Goal: Task Accomplishment & Management: Use online tool/utility

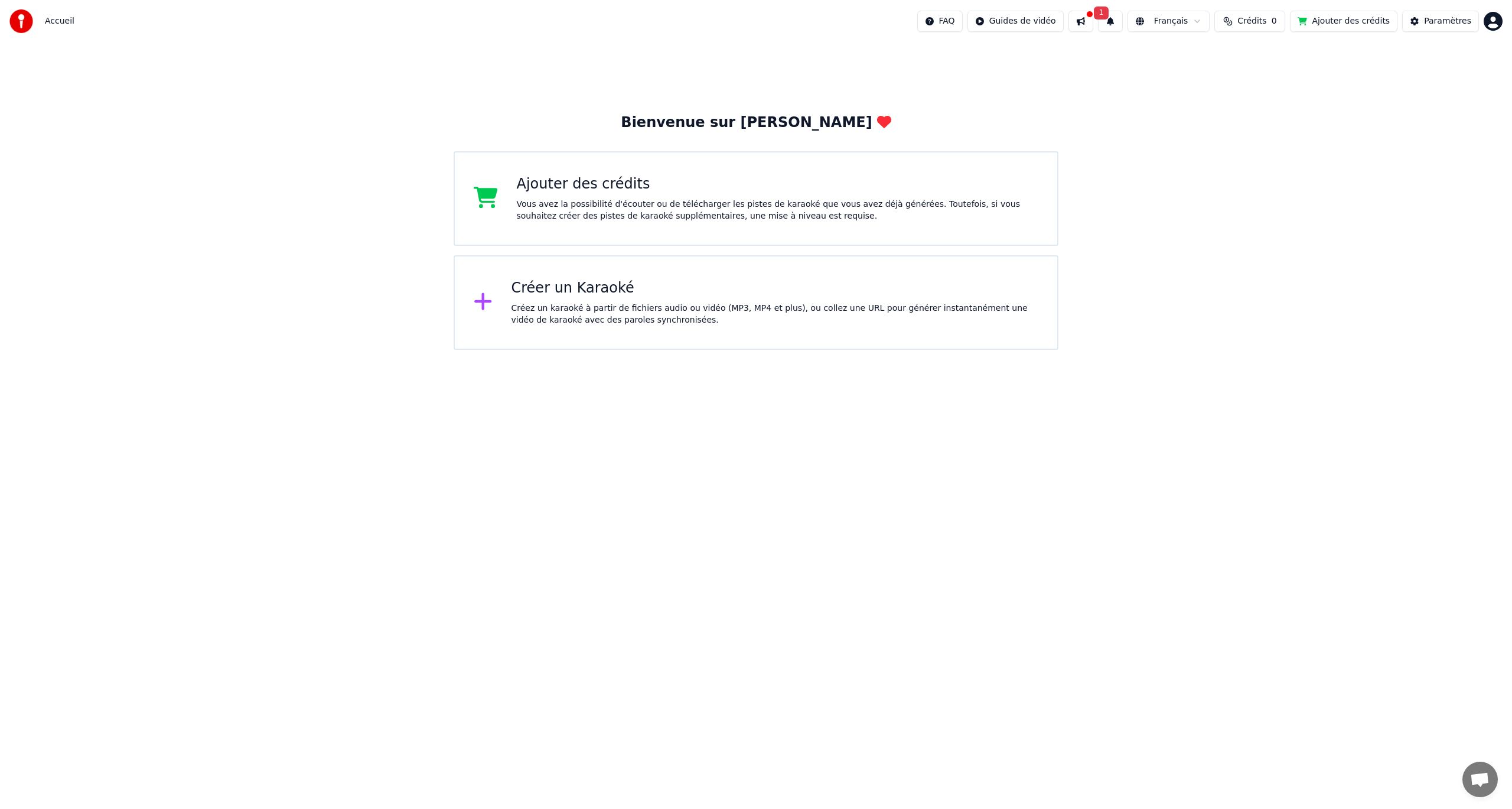
click at [589, 308] on div "Créez un karaoké à partir de fichiers audio ou vidéo (MP3, MP4 et plus), ou col…" at bounding box center [775, 315] width 527 height 24
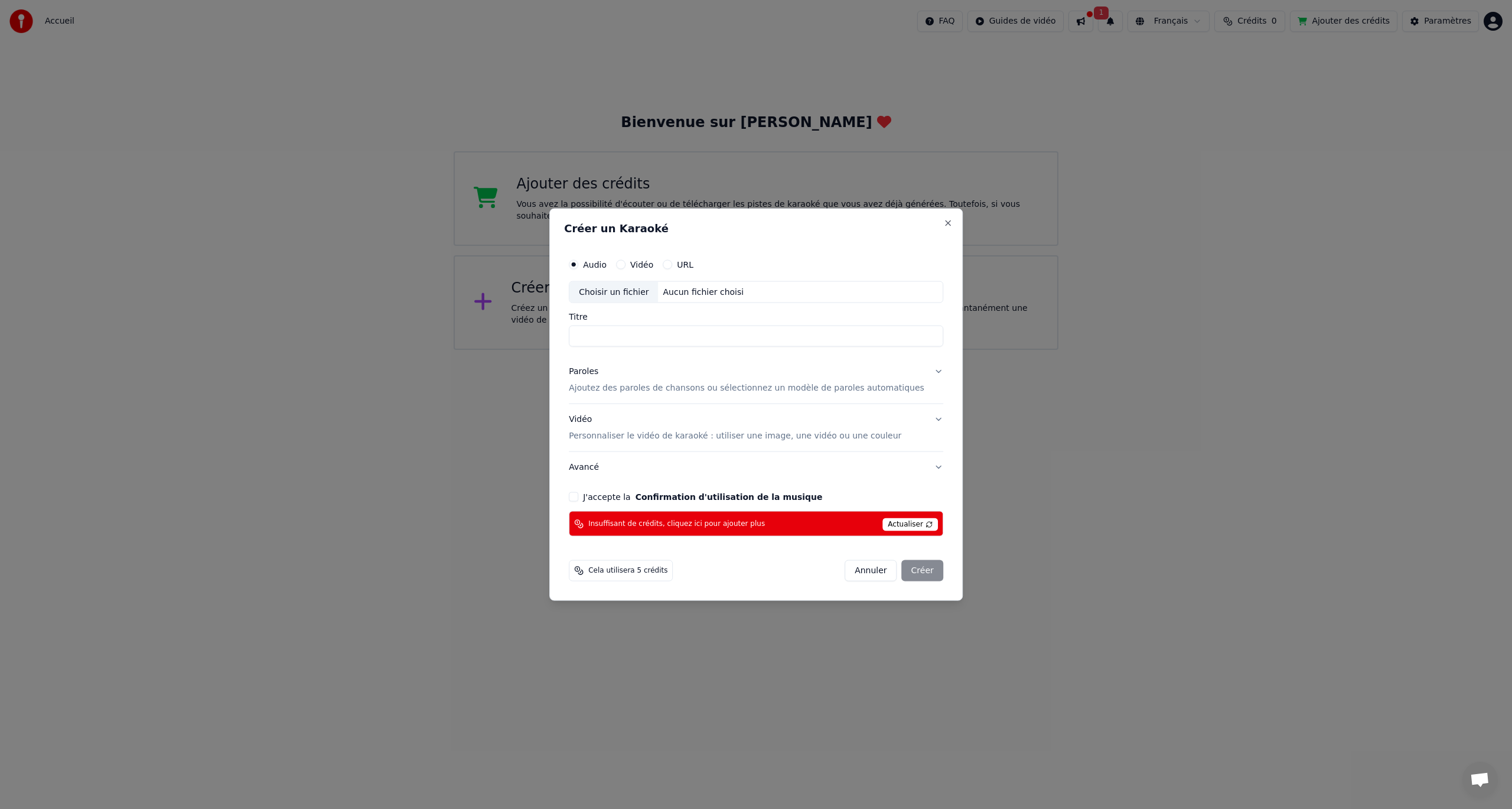
click at [899, 520] on span "Actualiser" at bounding box center [910, 524] width 55 height 13
click at [626, 263] on button "Vidéo" at bounding box center [621, 264] width 9 height 9
click at [598, 267] on div "Audio" at bounding box center [588, 264] width 38 height 9
click at [665, 388] on p "Ajoutez des paroles de chansons ou sélectionnez un modèle de paroles automatiqu…" at bounding box center [746, 388] width 355 height 12
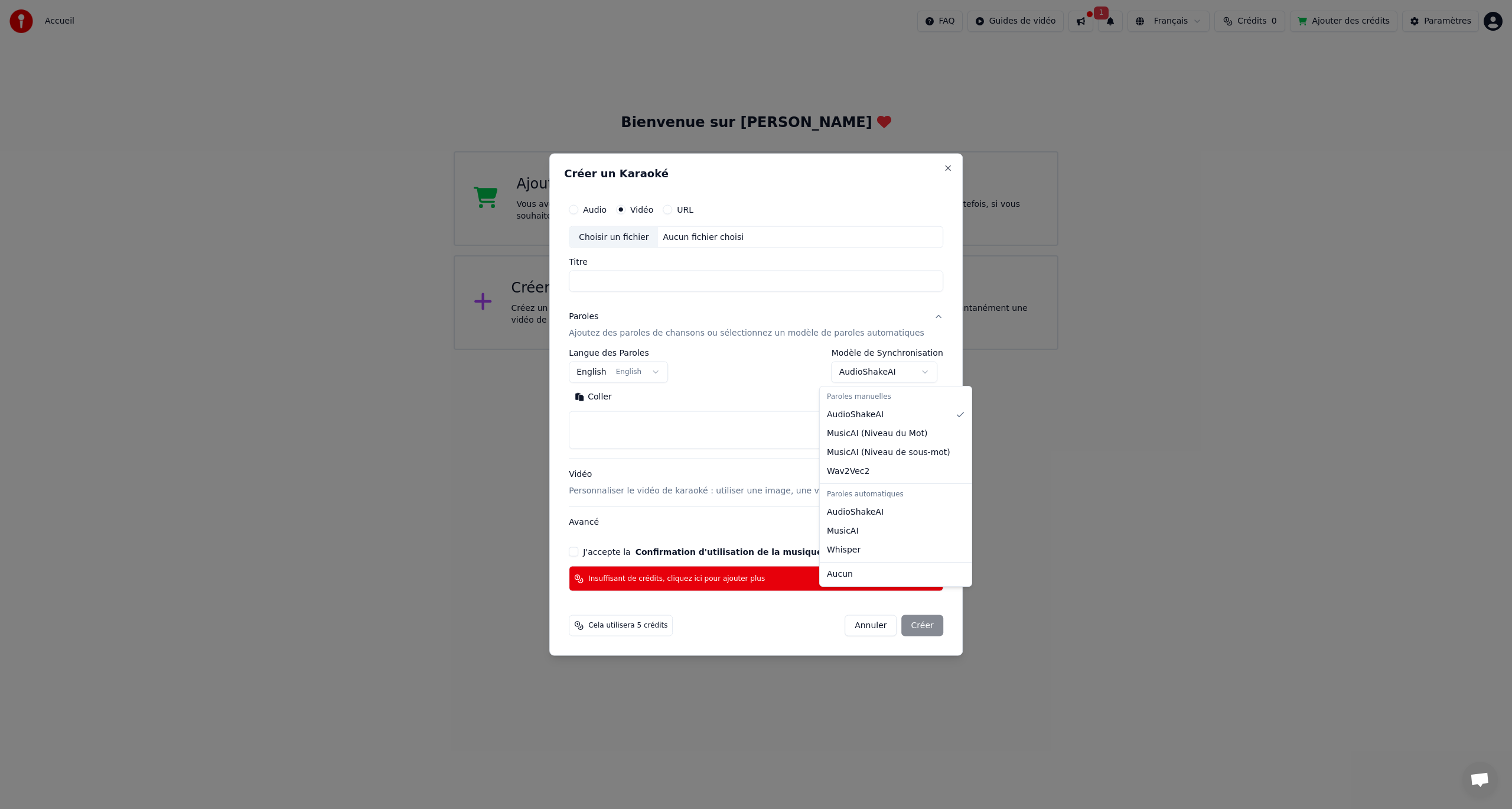
click at [914, 350] on body "**********" at bounding box center [756, 175] width 1512 height 350
click at [758, 350] on body "**********" at bounding box center [756, 175] width 1512 height 350
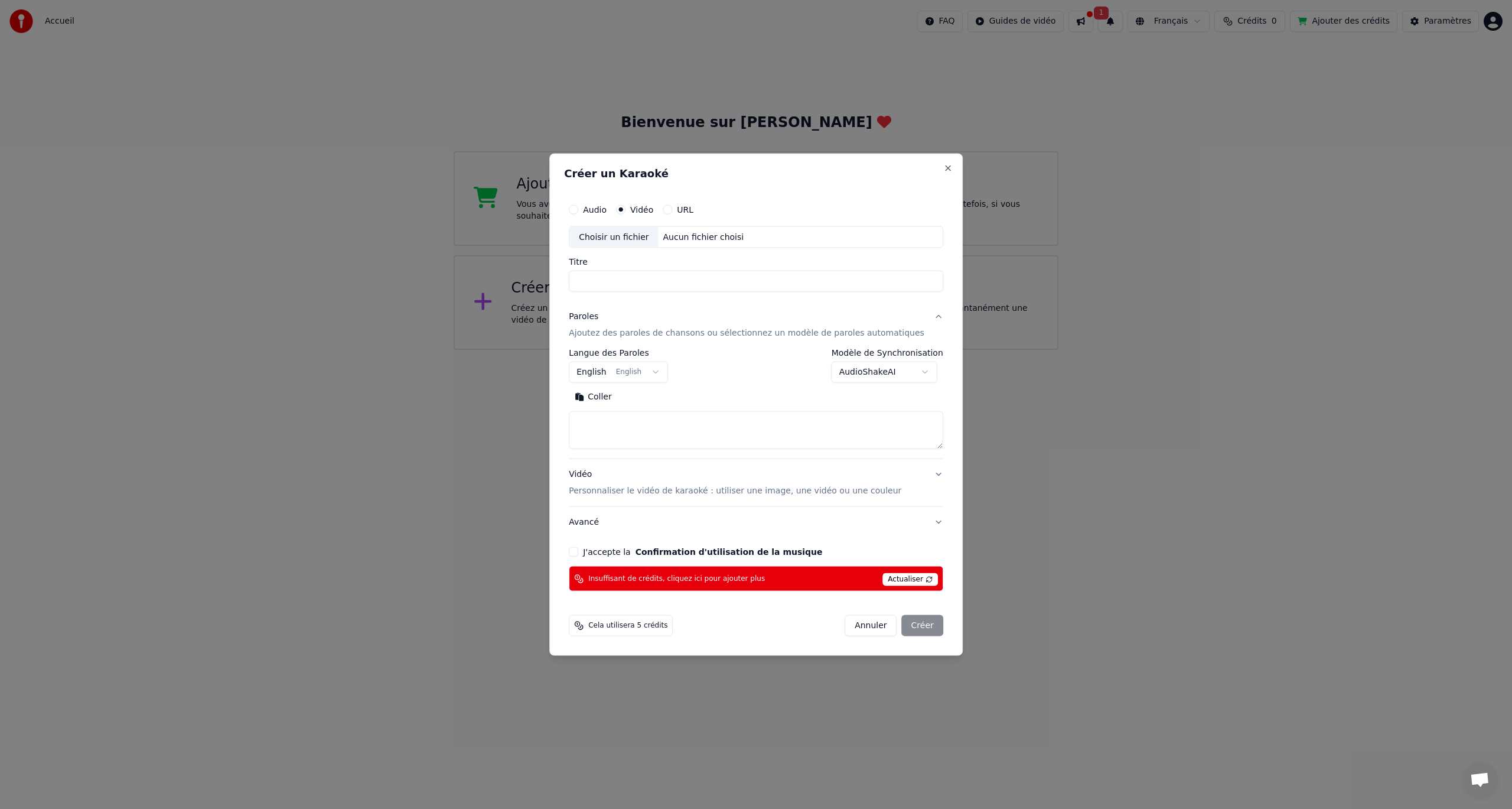
click at [919, 473] on button "Vidéo Personnaliser le vidéo de karaoké : utiliser une image, une vidéo ou une …" at bounding box center [756, 483] width 375 height 47
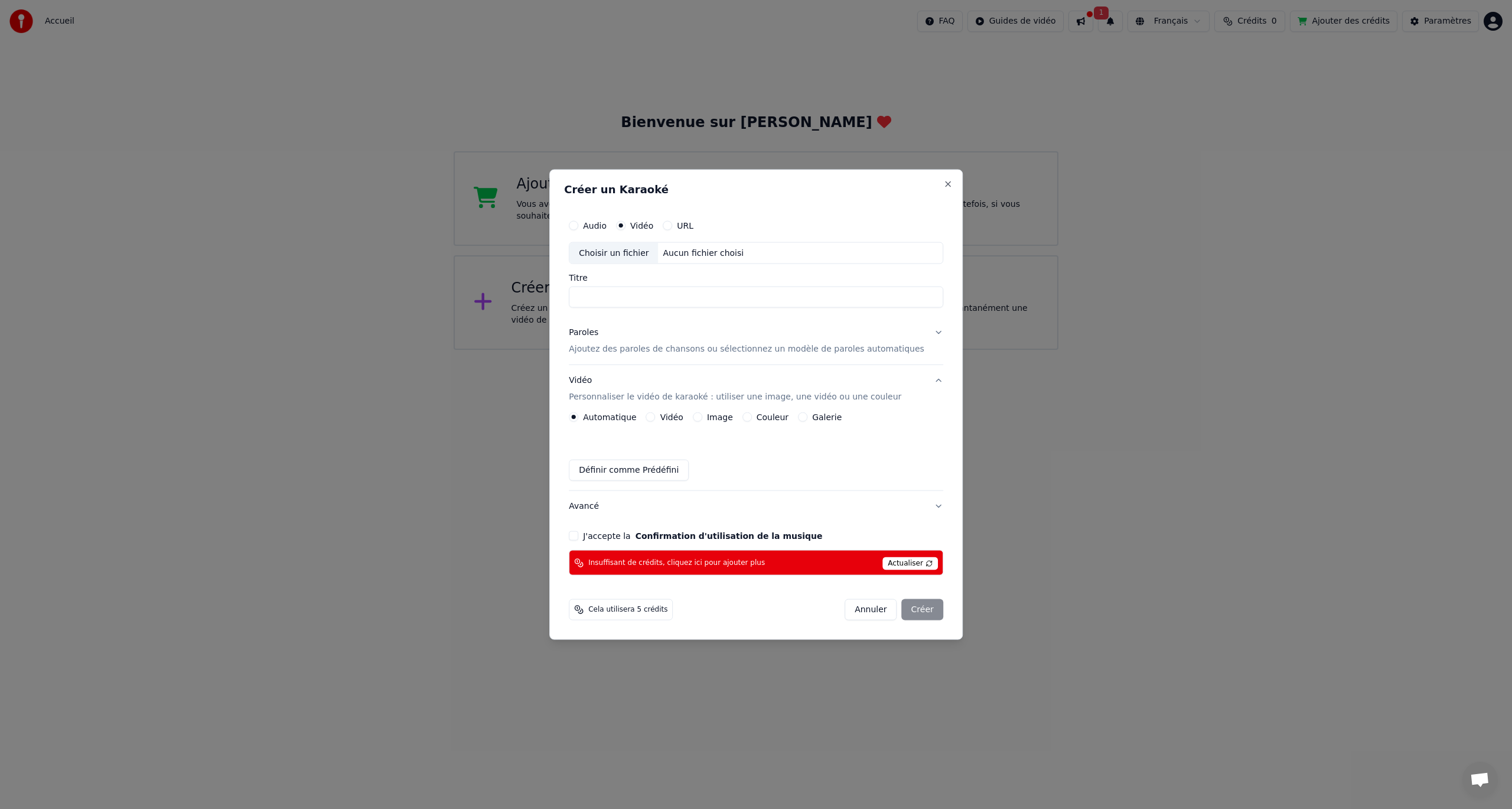
click at [655, 417] on button "Vidéo" at bounding box center [650, 417] width 9 height 9
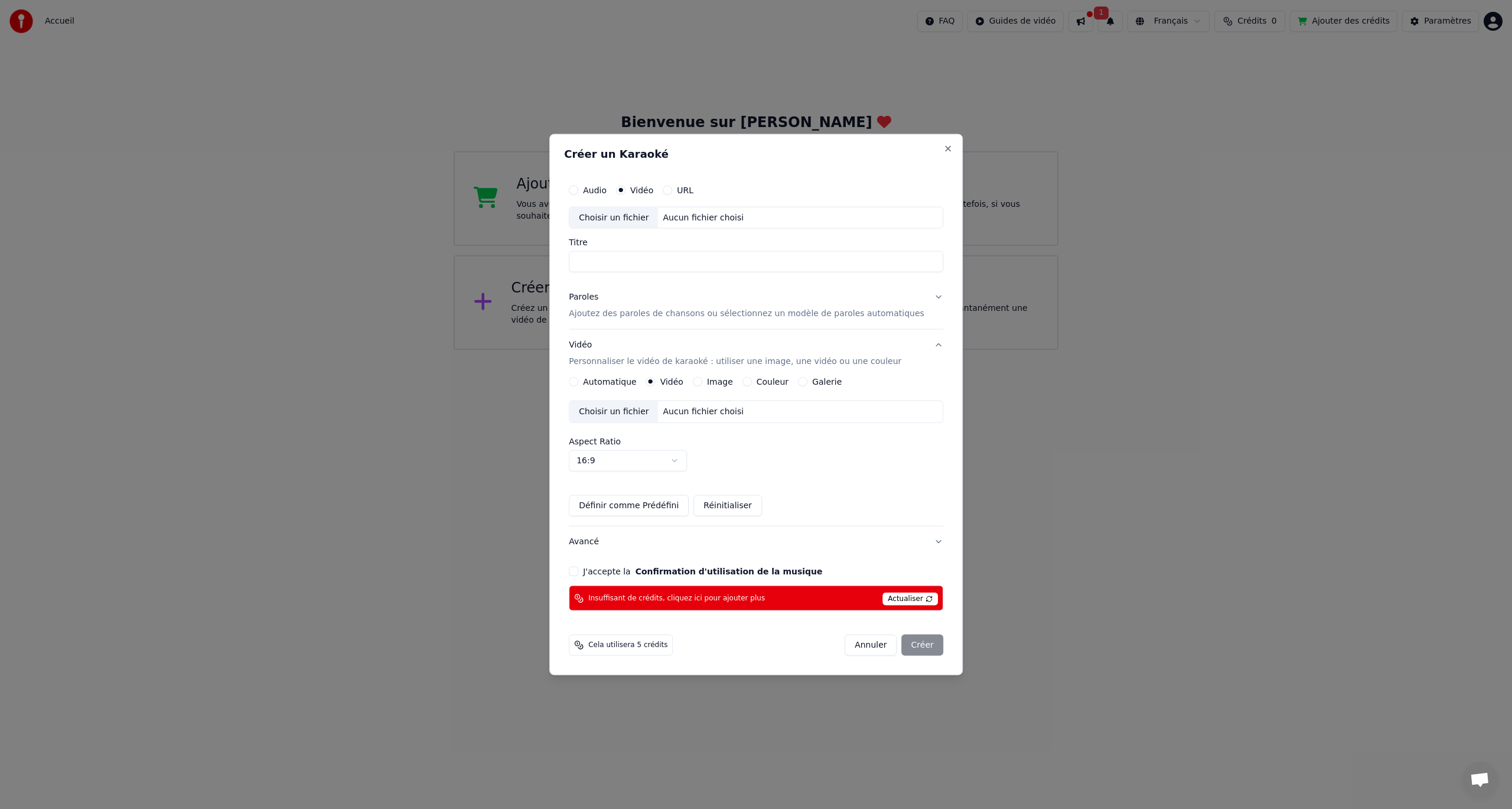
click at [578, 576] on button "J'accepte la Confirmation d'utilisation de la musique" at bounding box center [573, 571] width 9 height 9
click at [637, 264] on input "Titre" at bounding box center [756, 262] width 375 height 21
type input "*"
click at [859, 647] on button "Annuler" at bounding box center [870, 645] width 52 height 21
